Goal: Transaction & Acquisition: Purchase product/service

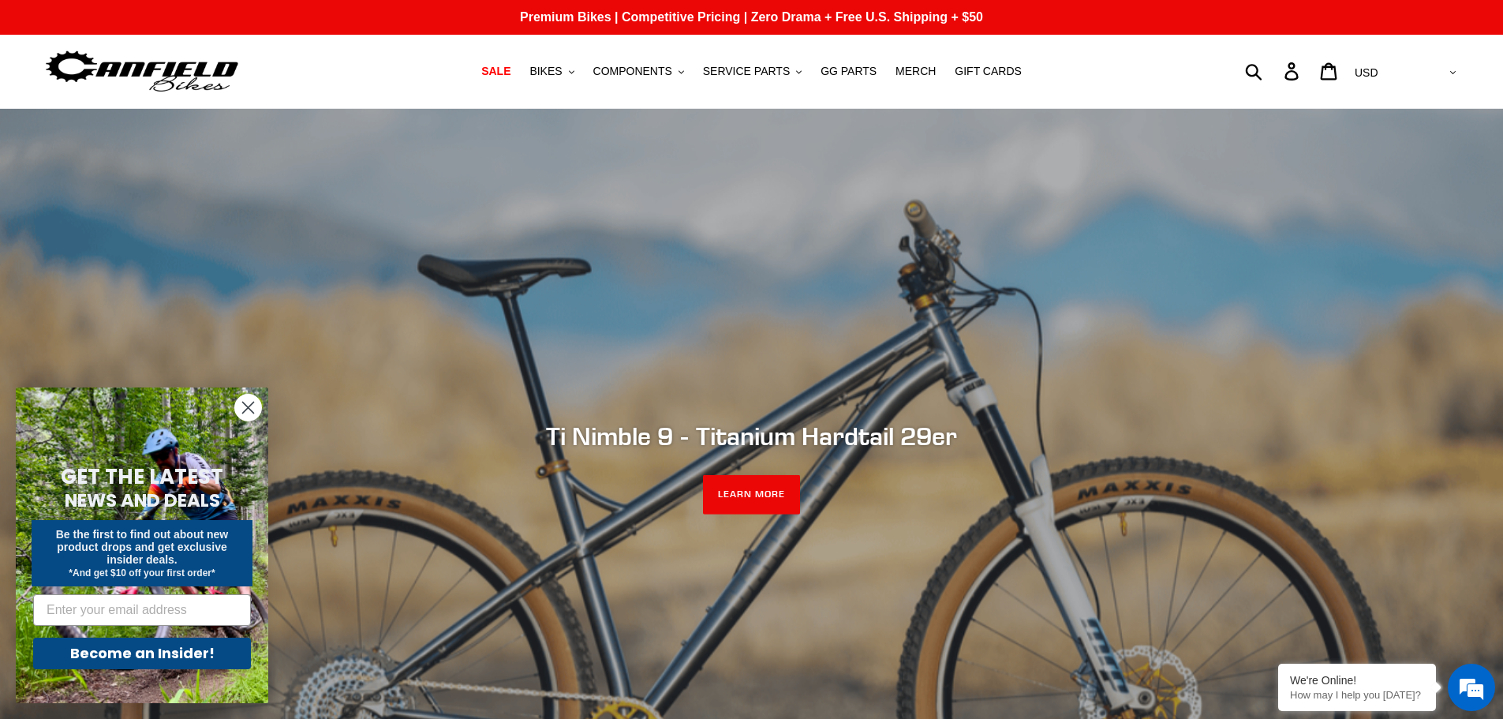
click at [257, 403] on circle "Close dialog" at bounding box center [248, 408] width 26 height 26
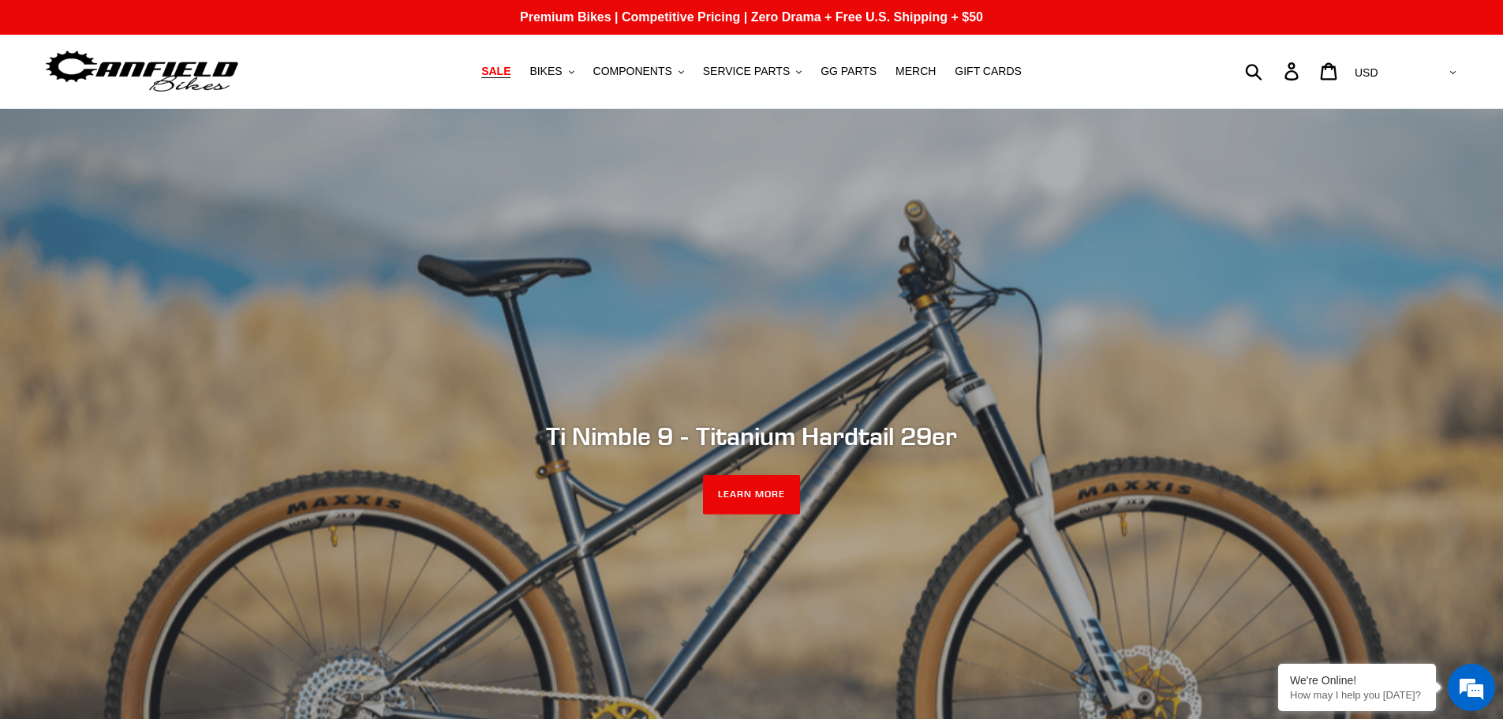
click at [511, 74] on span "SALE" at bounding box center [495, 71] width 29 height 13
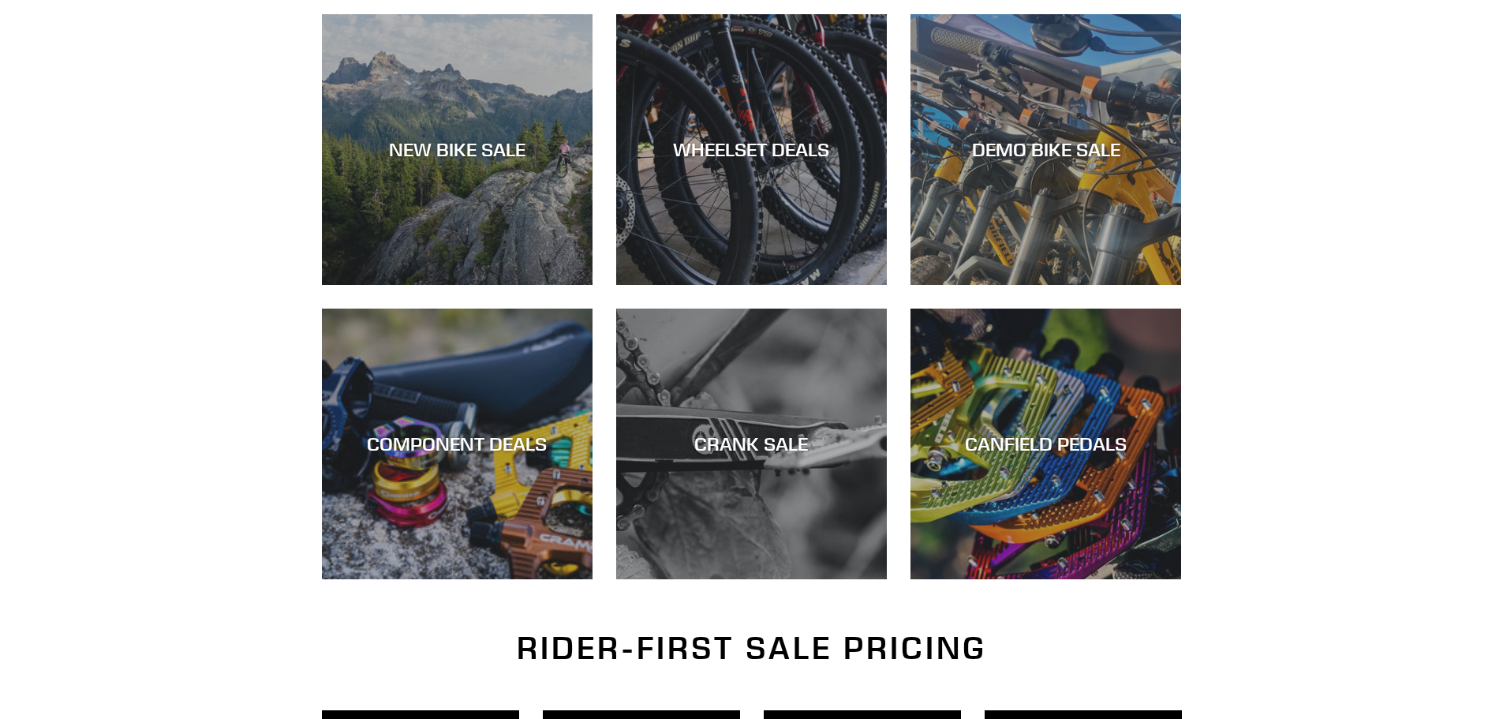
scroll to position [474, 0]
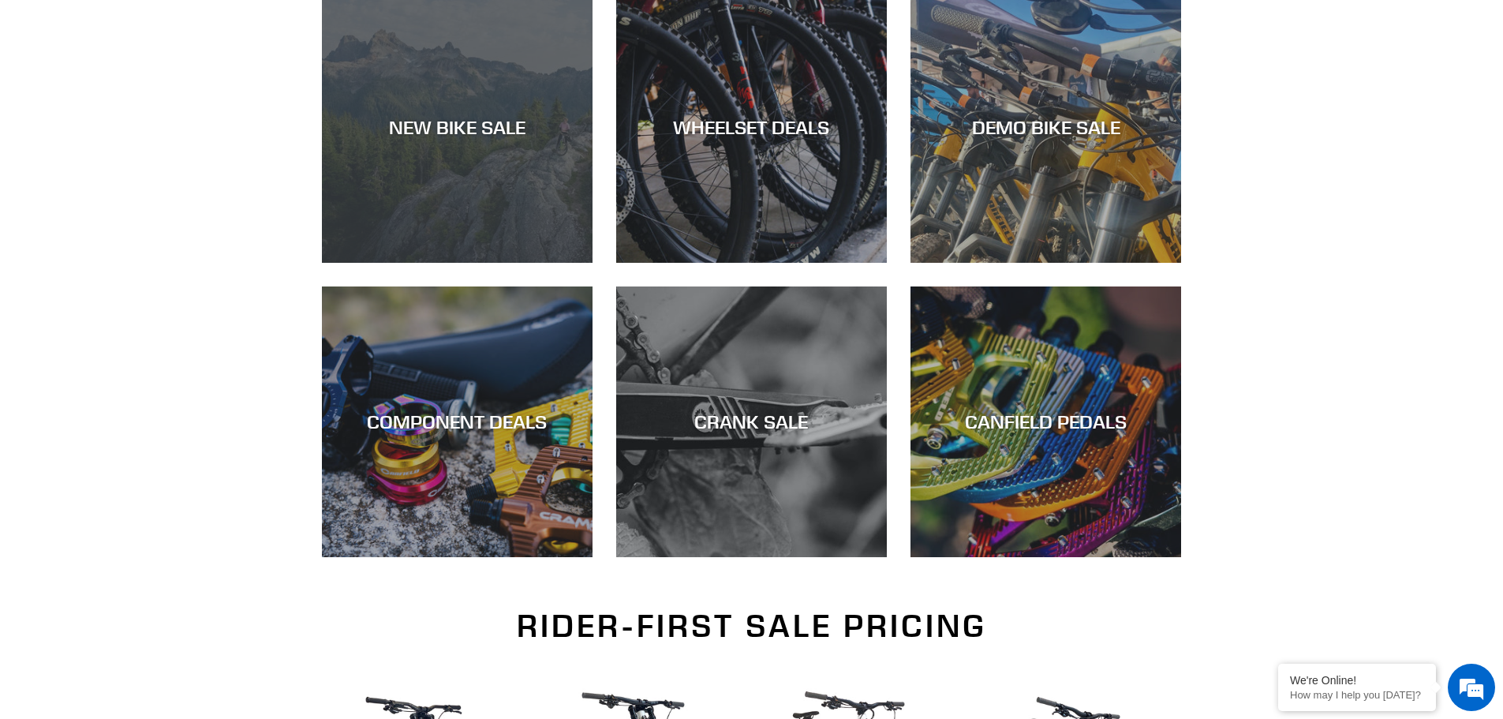
click at [460, 124] on div "NEW BIKE SALE" at bounding box center [457, 127] width 271 height 23
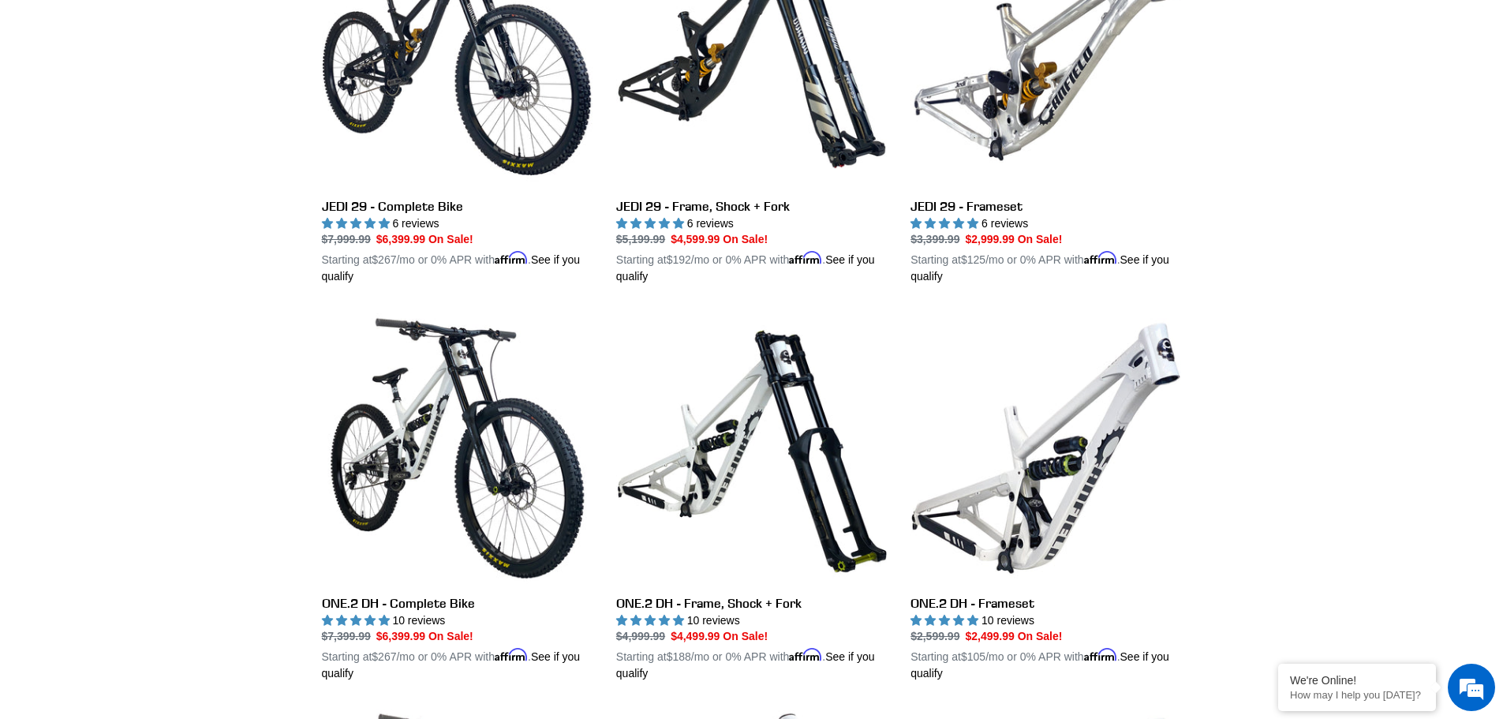
scroll to position [306, 0]
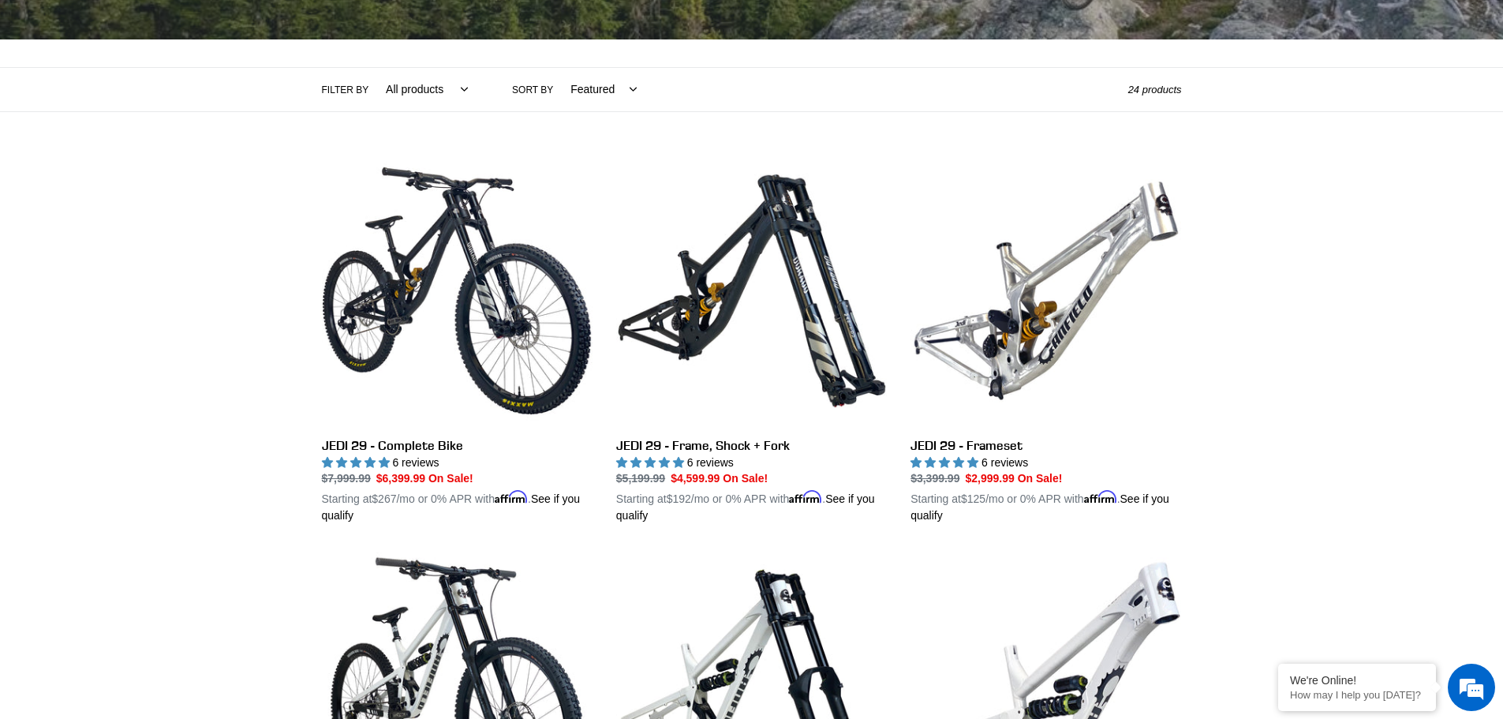
click at [404, 84] on select "All products 275 29er balance BFCM23 BFCM24 CBF Downhill Enduro Full Suspension…" at bounding box center [423, 89] width 103 height 43
select select "/collections/new-bikes-up-to-2400-off/downhill"
click at [372, 68] on select "All products 275 29er balance BFCM23 BFCM24 CBF Downhill Enduro Full Suspension…" at bounding box center [423, 89] width 103 height 43
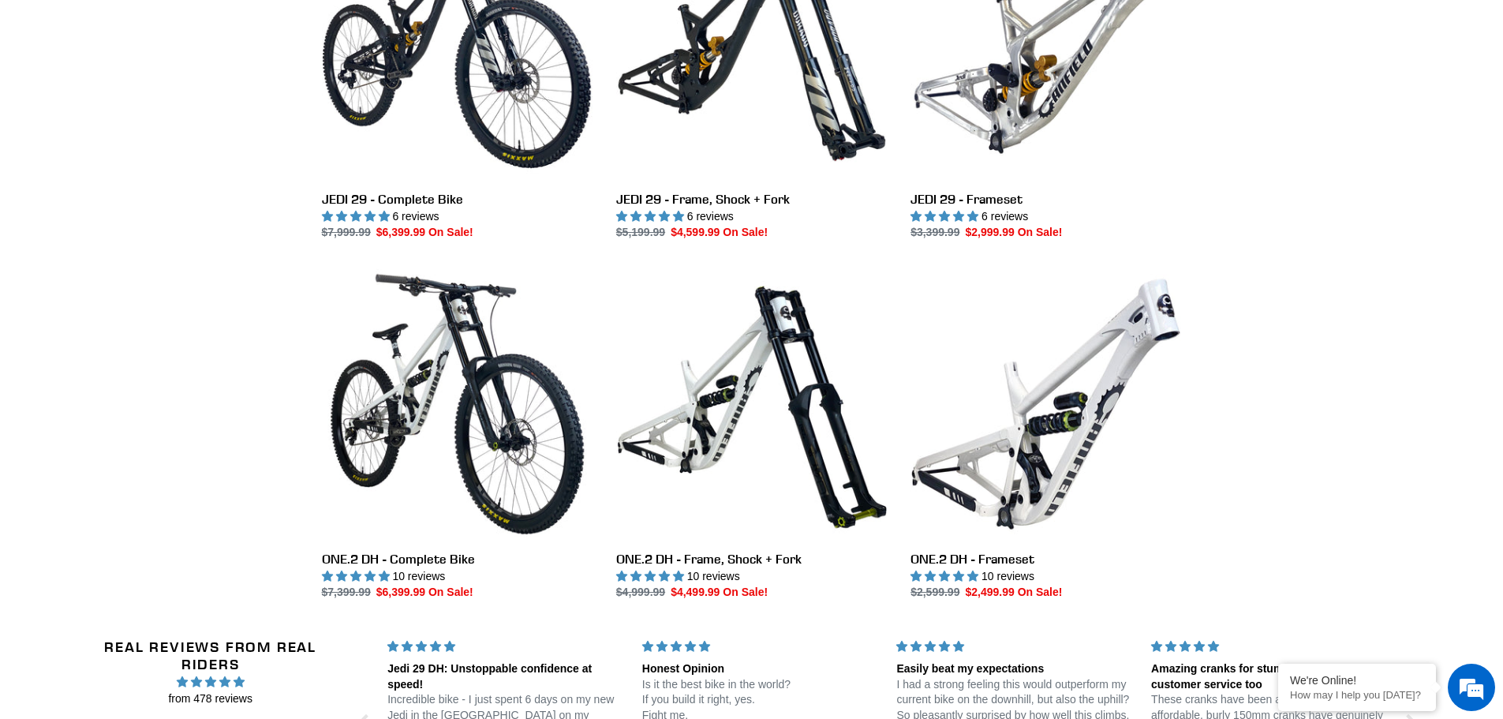
scroll to position [474, 0]
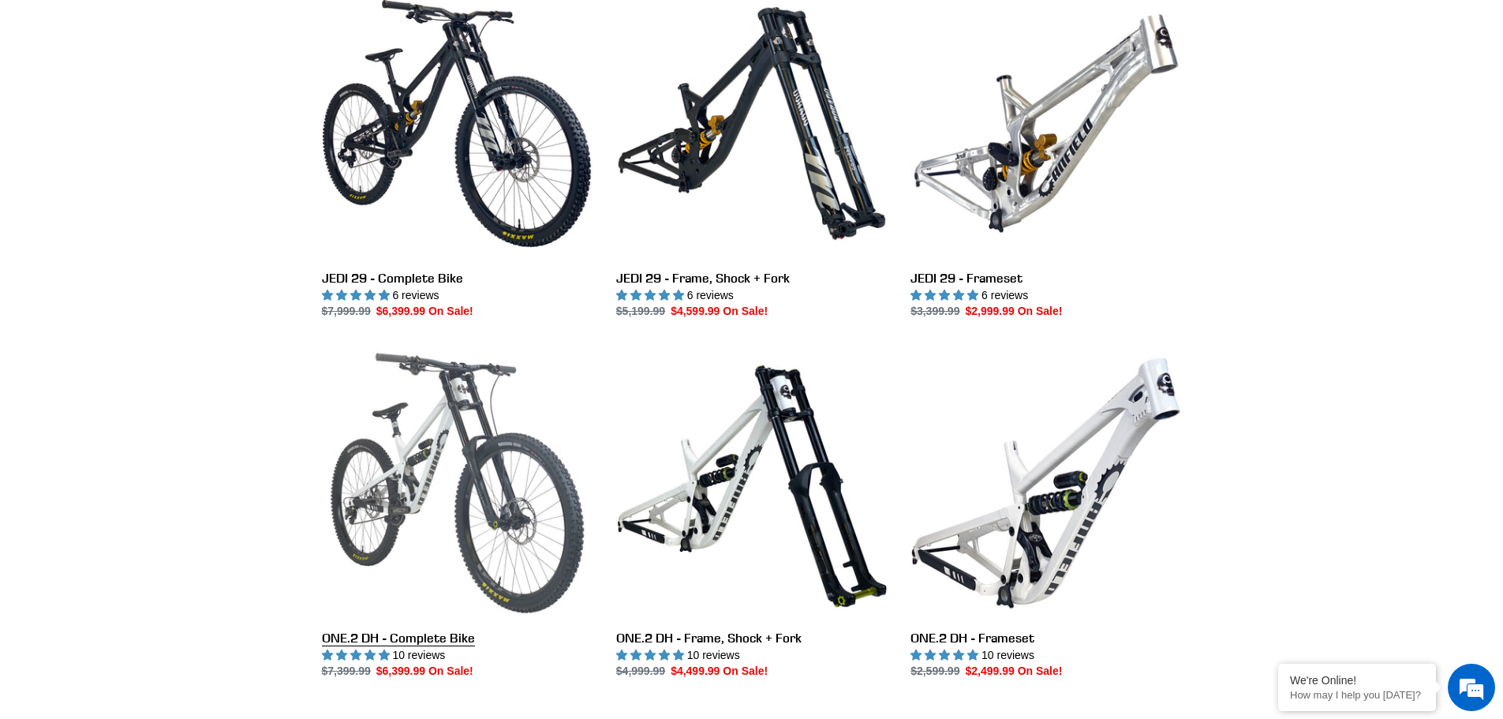
click at [342, 448] on link "ONE.2 DH - Complete Bike" at bounding box center [457, 513] width 271 height 332
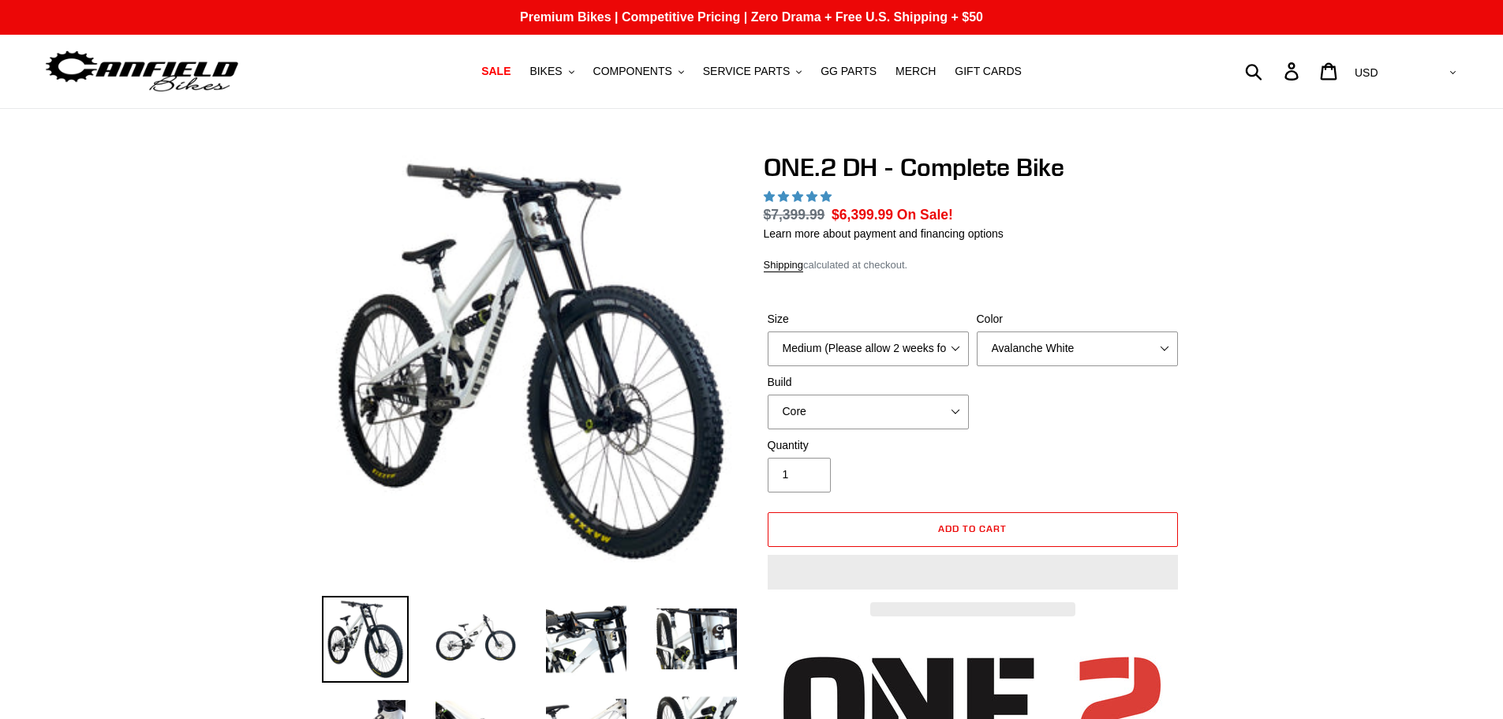
select select "highest-rating"
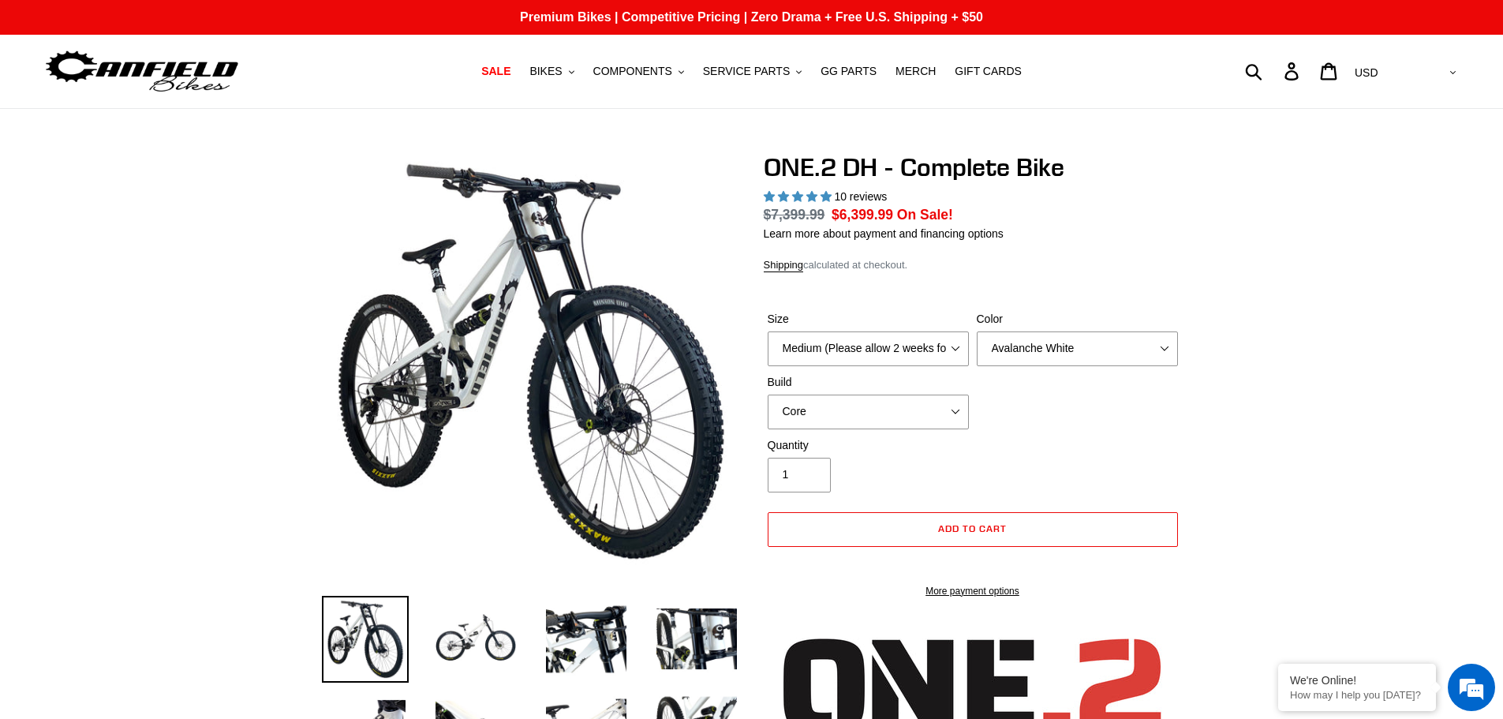
click at [783, 369] on div "Size Medium (Please allow 2 weeks for delivery) Large (Sold Out) Color Avalanch…" at bounding box center [973, 374] width 418 height 126
click at [784, 354] on select "Medium (Please allow 2 weeks for delivery) Large (Sold Out)" at bounding box center [868, 348] width 201 height 35
click at [904, 415] on select "Core Pro" at bounding box center [868, 412] width 201 height 35
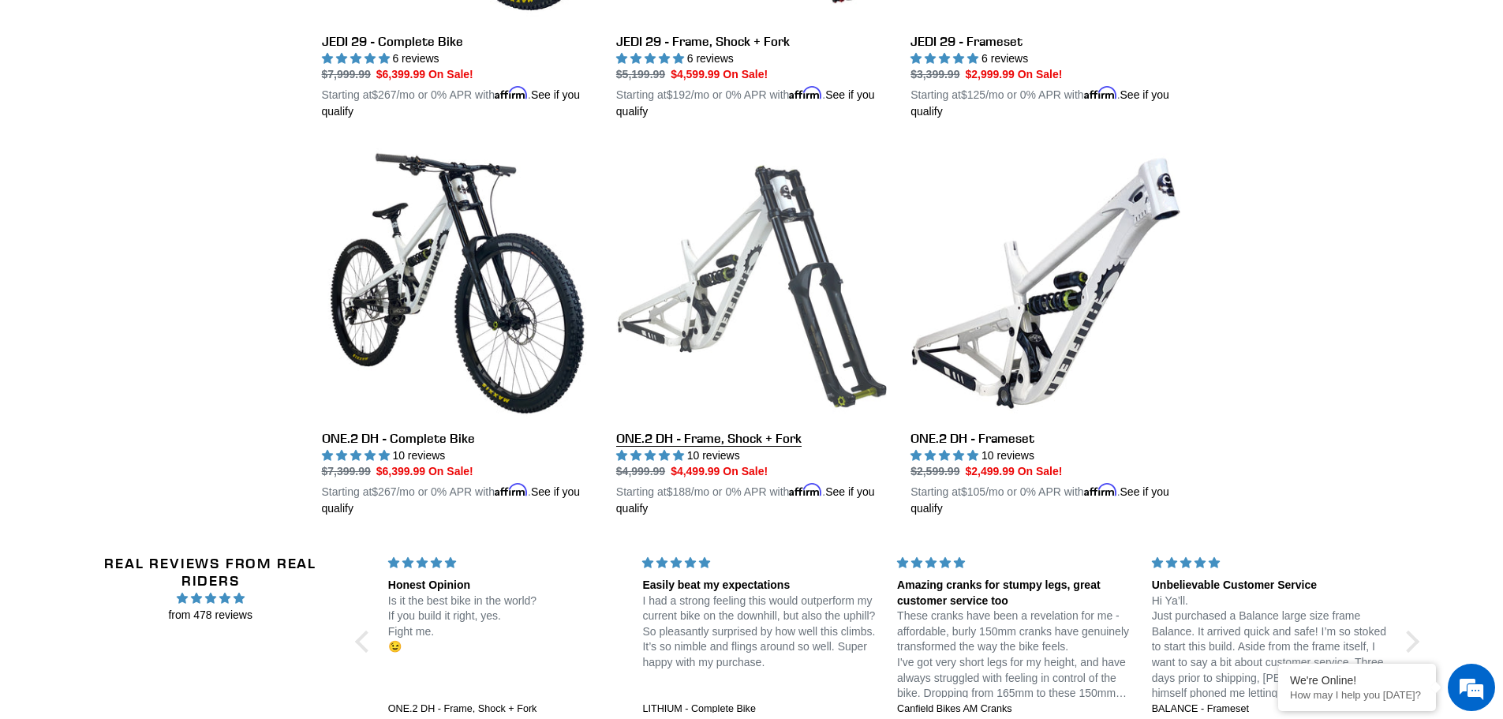
scroll to position [789, 0]
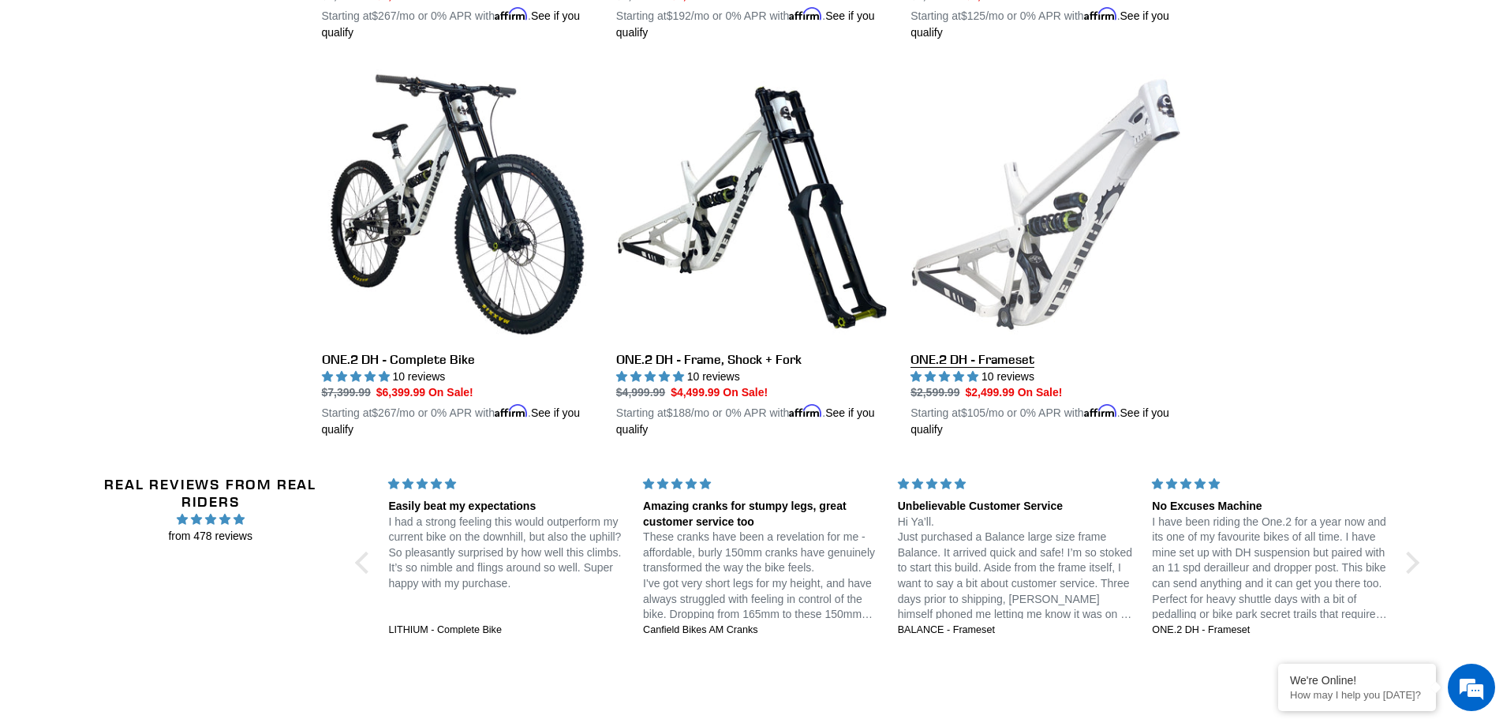
click at [1003, 287] on link "ONE.2 DH - Frameset" at bounding box center [1046, 253] width 271 height 369
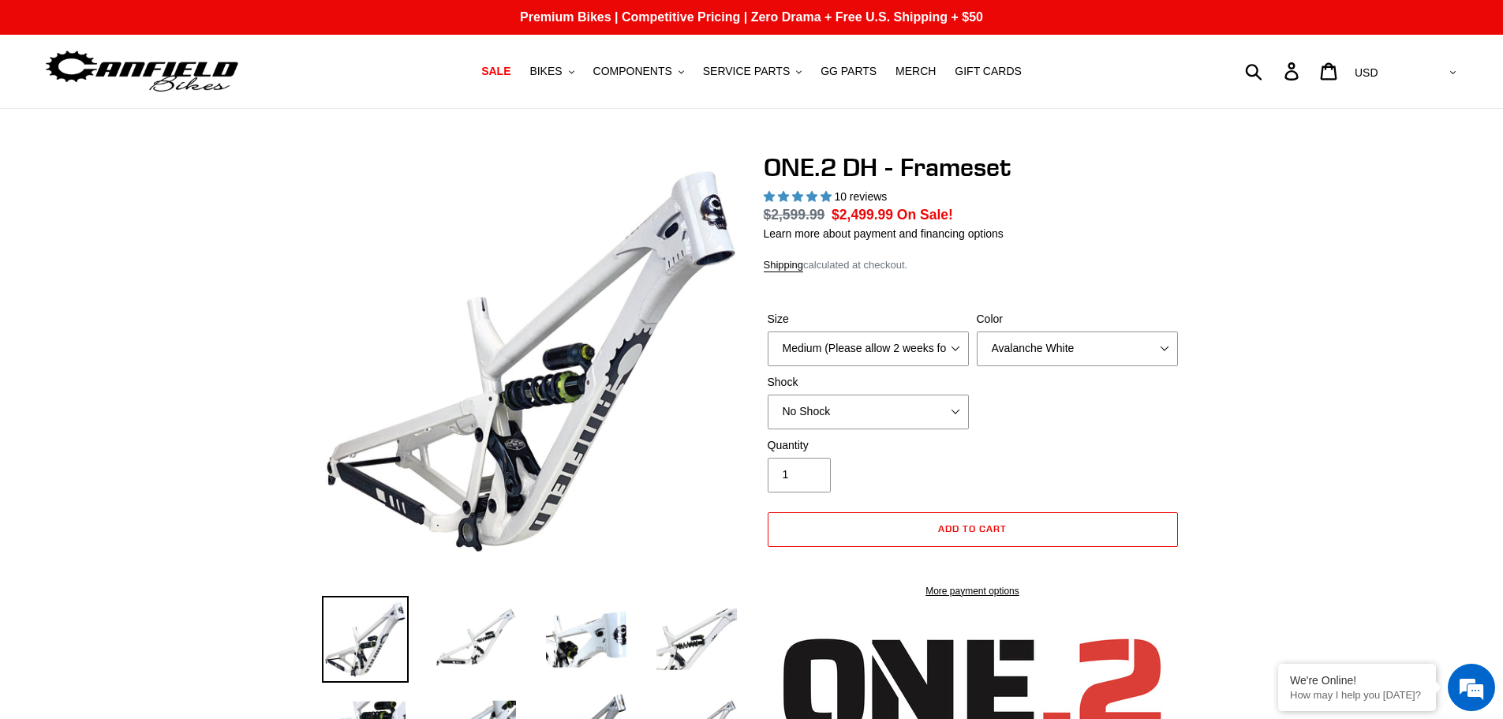
select select "highest-rating"
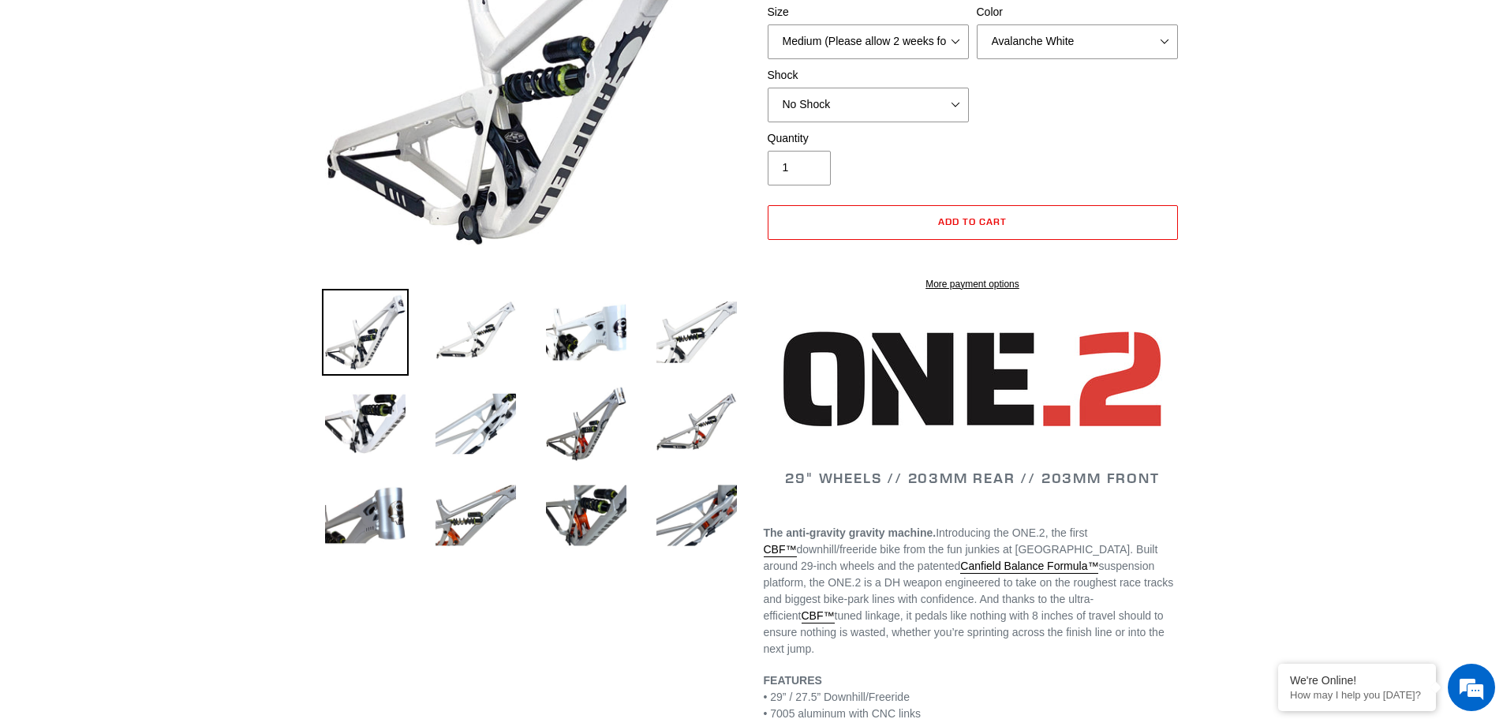
scroll to position [316, 0]
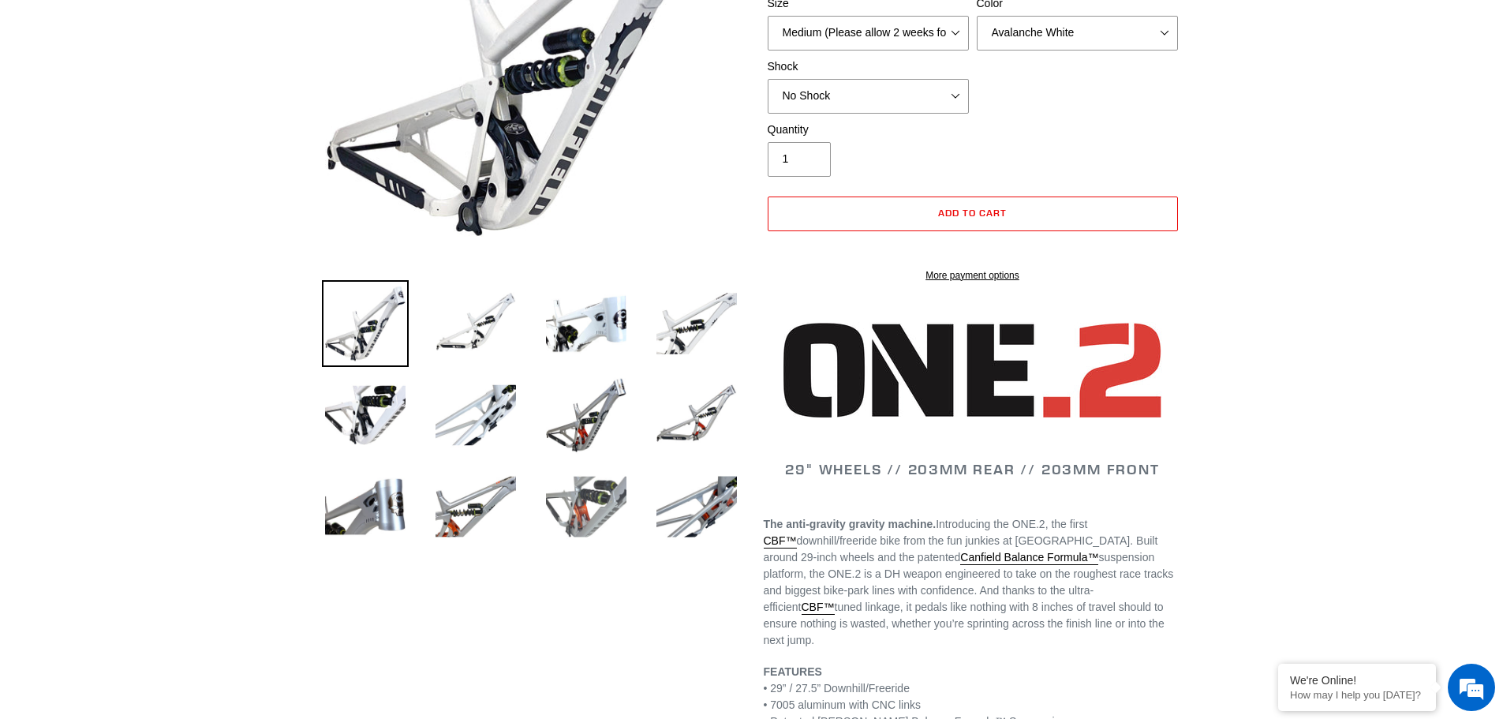
click at [609, 514] on img at bounding box center [586, 506] width 87 height 87
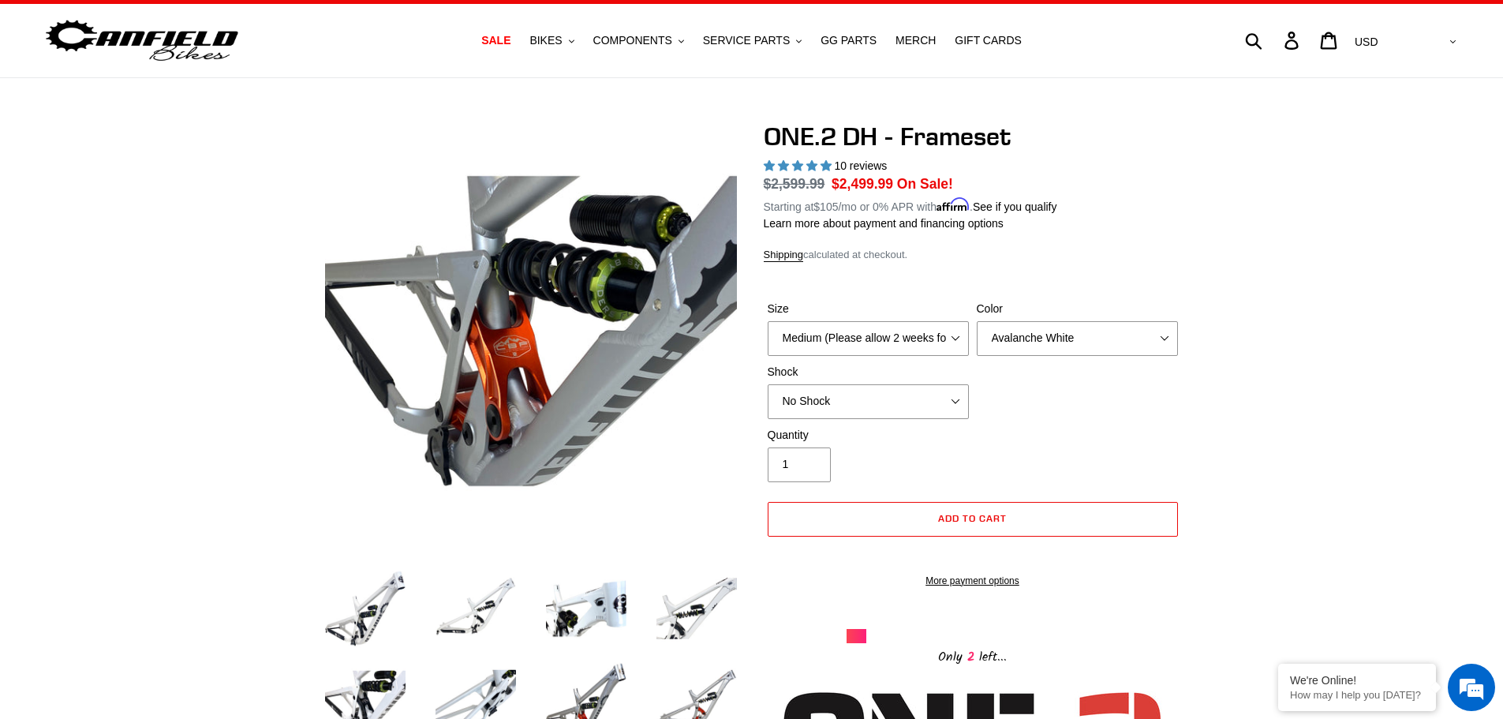
scroll to position [0, 0]
